Goal: Contribute content: Add original content to the website for others to see

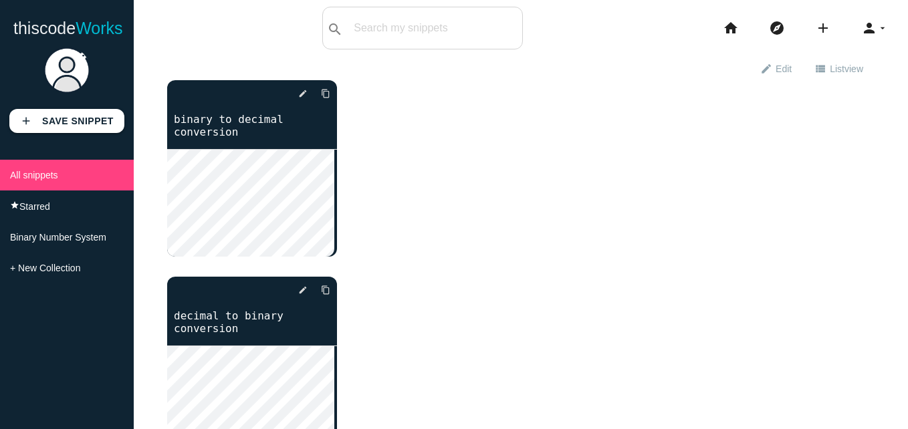
scroll to position [8, 0]
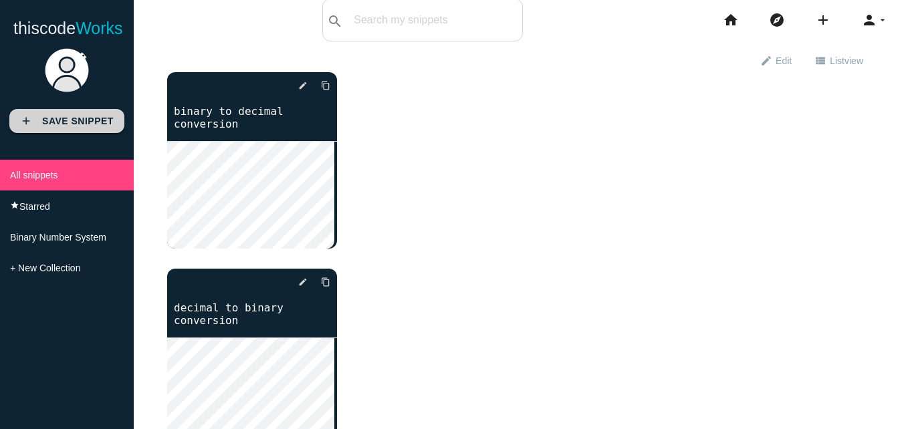
click at [74, 124] on b "Save Snippet" at bounding box center [78, 121] width 72 height 11
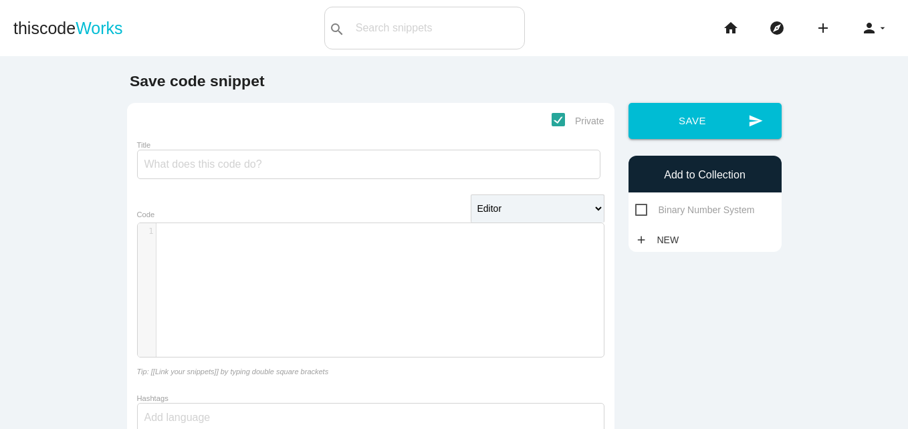
scroll to position [4, 0]
click at [190, 233] on pre "​" at bounding box center [384, 231] width 457 height 11
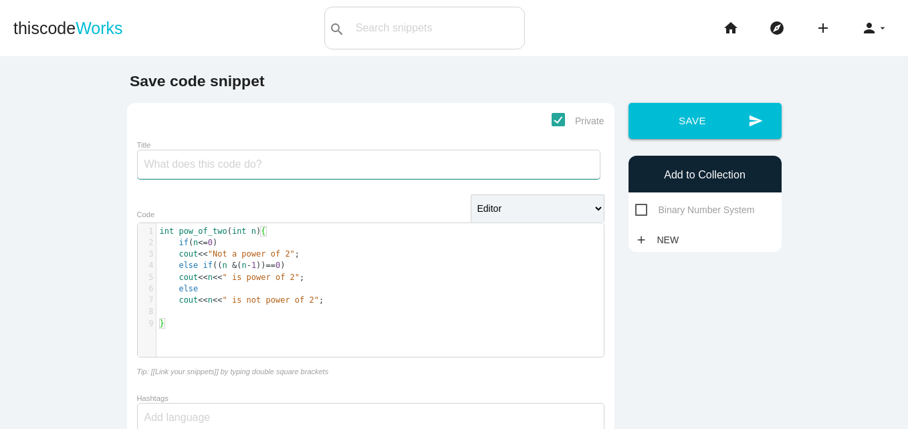
click at [212, 174] on input "Title" at bounding box center [368, 164] width 463 height 29
type input "To check if a number is power of 2"
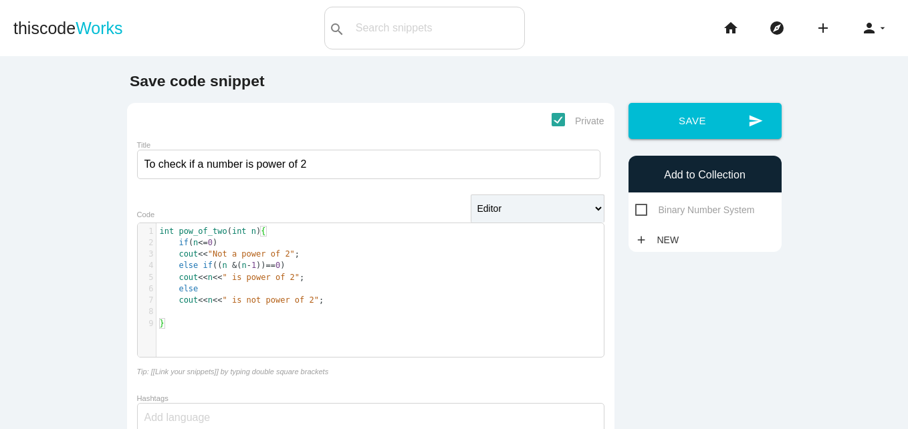
click at [636, 208] on span "Binary Number System" at bounding box center [695, 210] width 120 height 17
click at [636, 208] on input "Binary Number System" at bounding box center [639, 206] width 9 height 9
checkbox input "true"
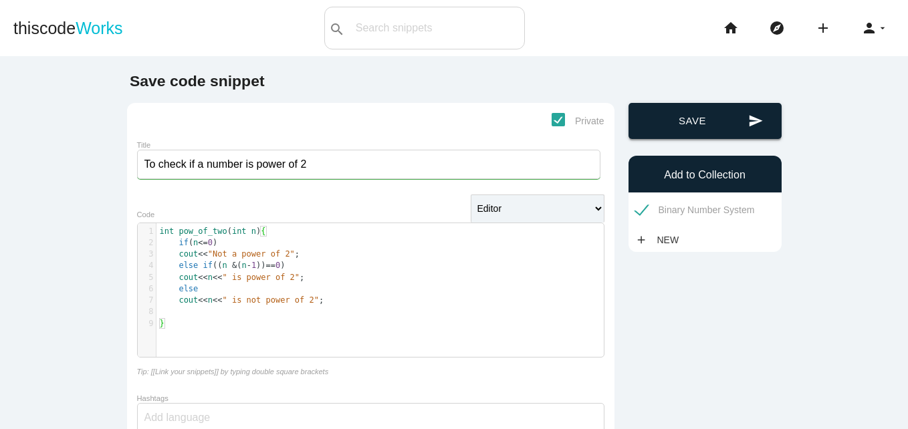
click at [680, 129] on button "send Save" at bounding box center [704, 121] width 153 height 36
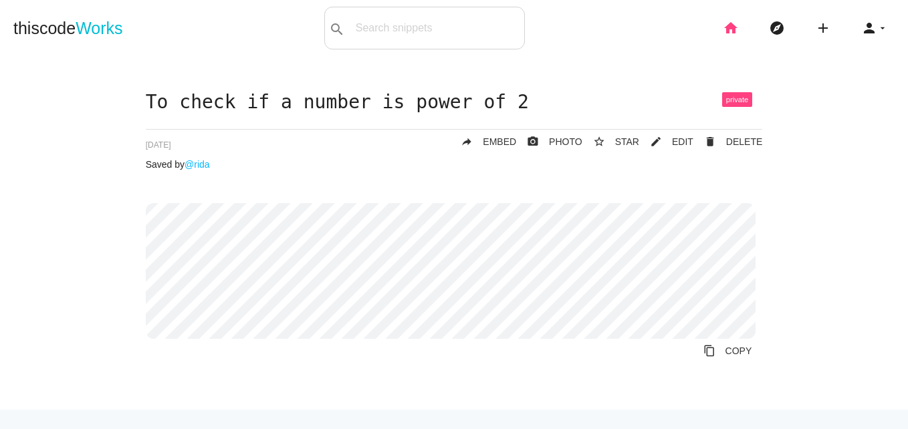
click at [722, 21] on icon "home" at bounding box center [730, 28] width 16 height 43
